Goal: Find specific page/section: Find specific page/section

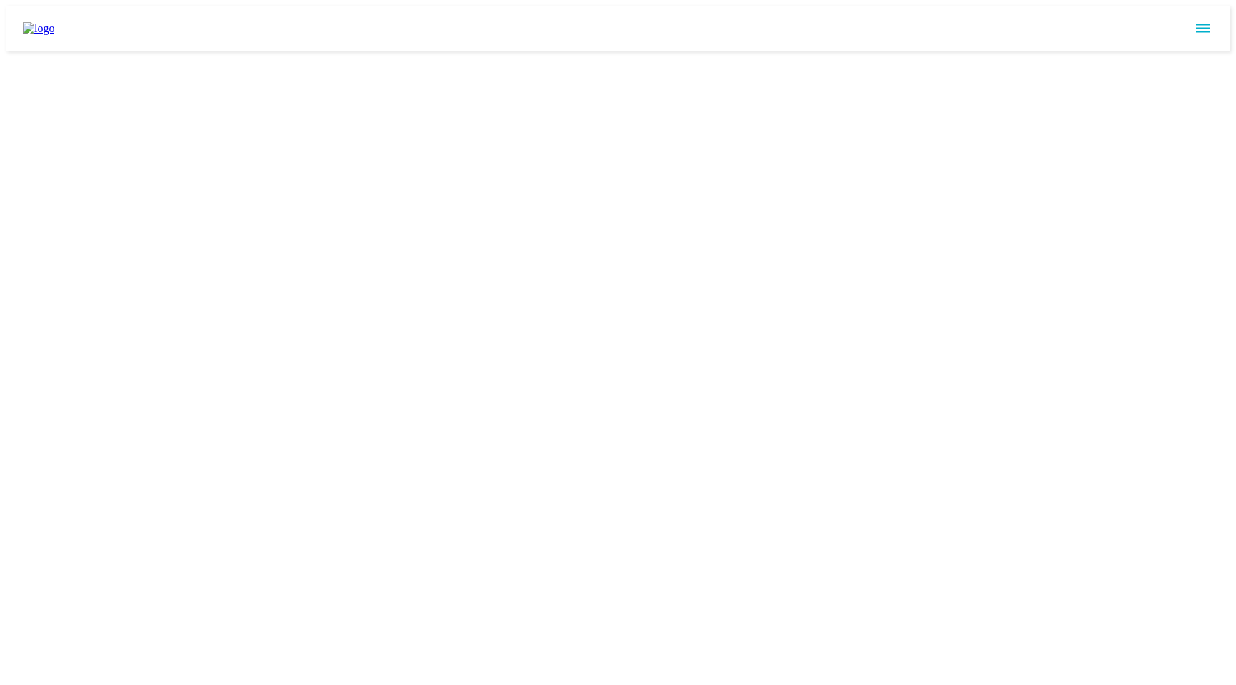
click at [1207, 21] on icon "sidemenu" at bounding box center [1202, 28] width 17 height 17
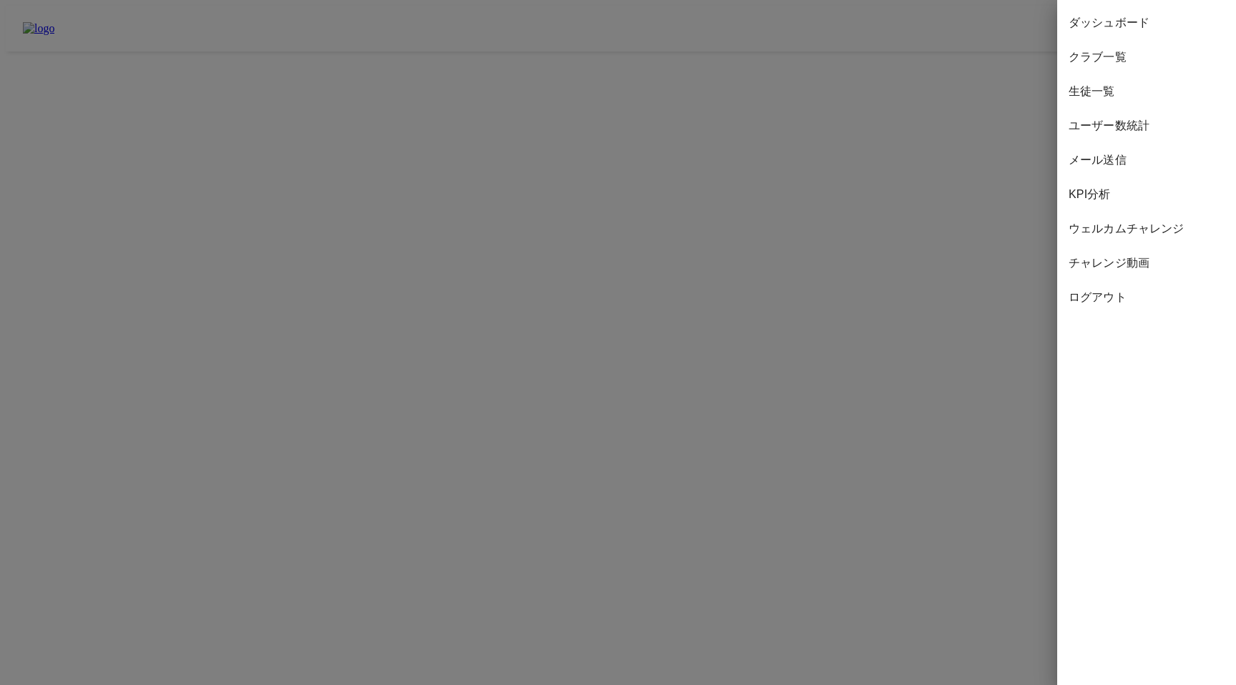
click at [1080, 193] on span "KPI分析" at bounding box center [1147, 194] width 156 height 17
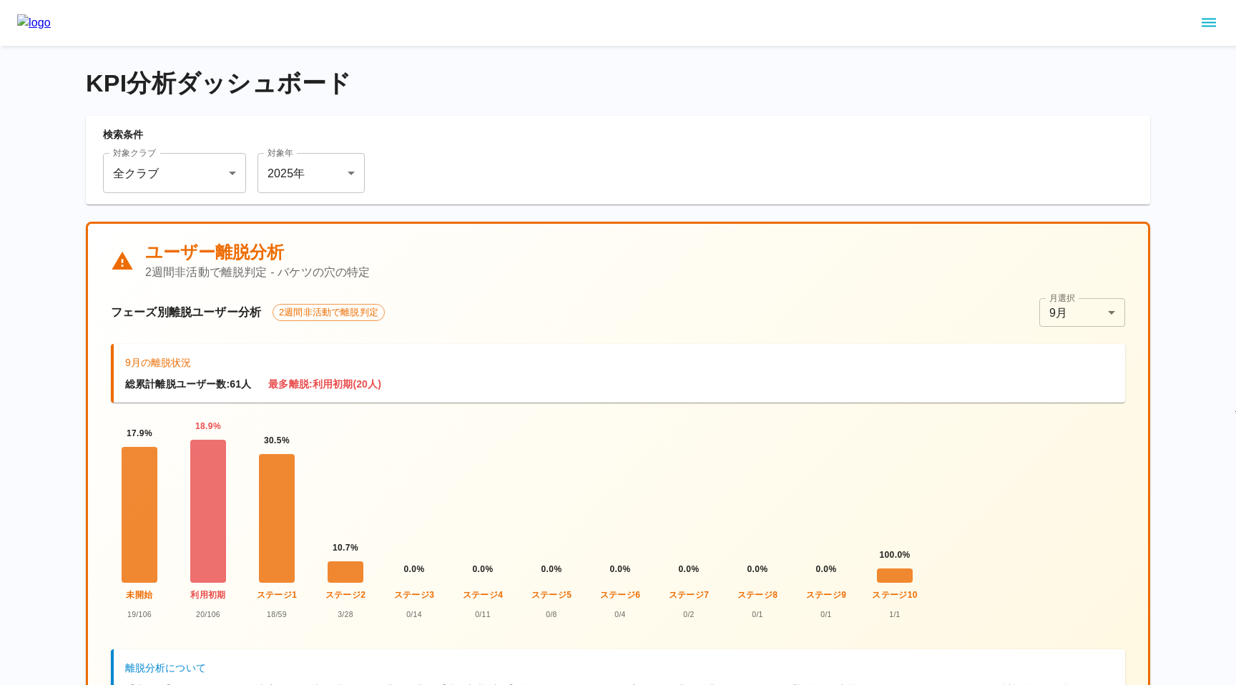
click at [1201, 26] on icon "sidemenu" at bounding box center [1208, 22] width 17 height 17
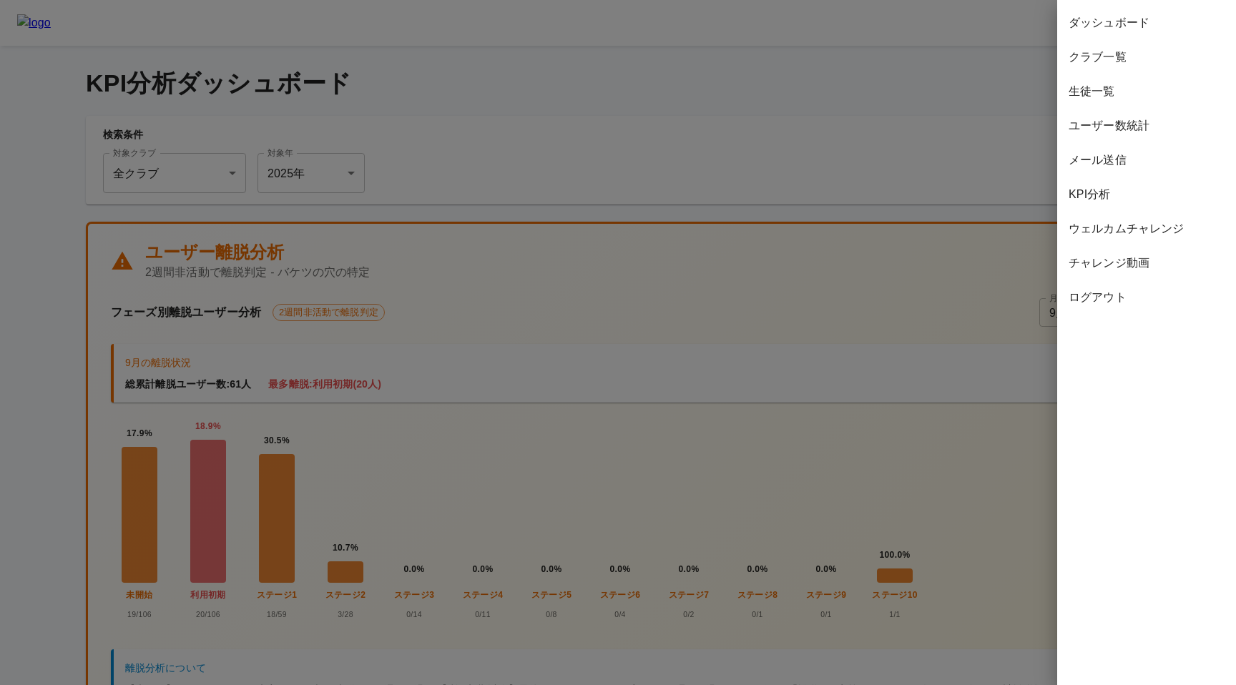
click at [1084, 94] on span "生徒一覧" at bounding box center [1147, 91] width 156 height 17
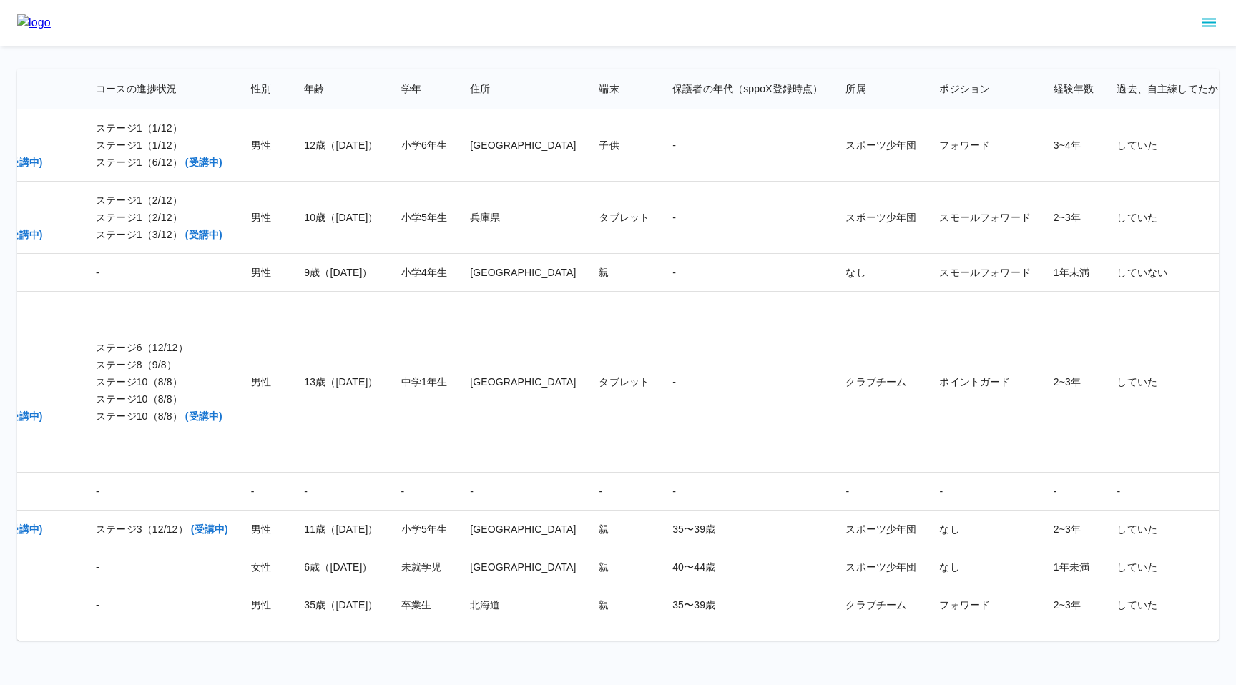
scroll to position [0, 1619]
